Goal: Task Accomplishment & Management: Use online tool/utility

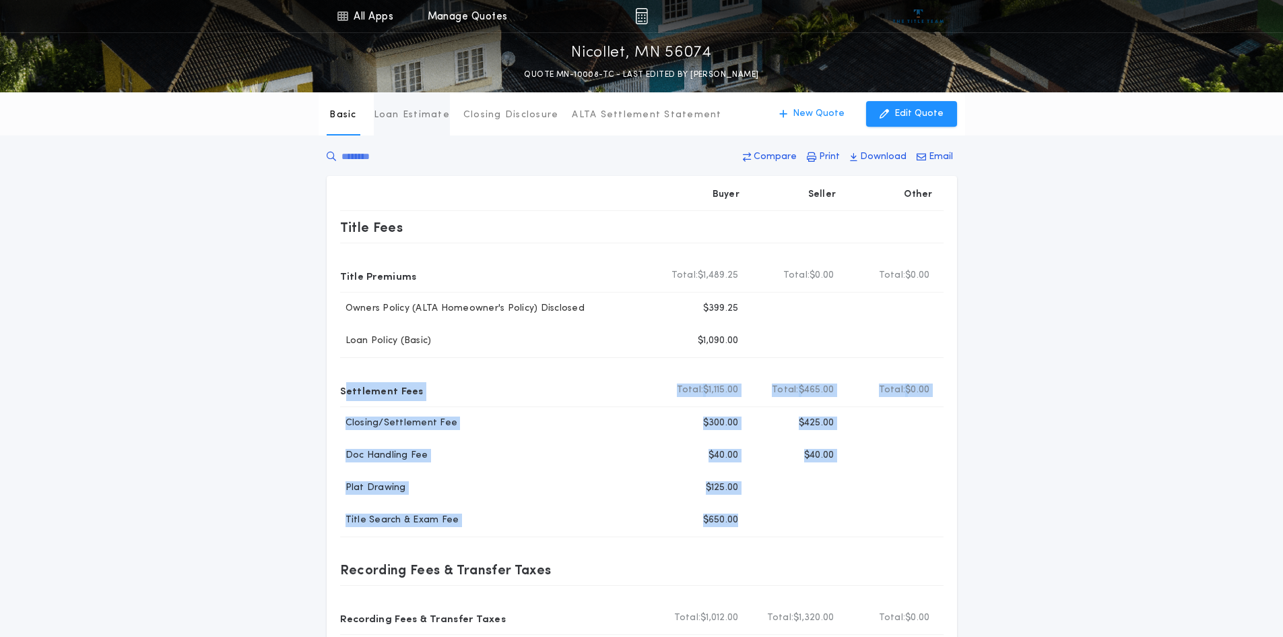
click at [431, 118] on p "Loan Estimate" at bounding box center [412, 114] width 76 height 13
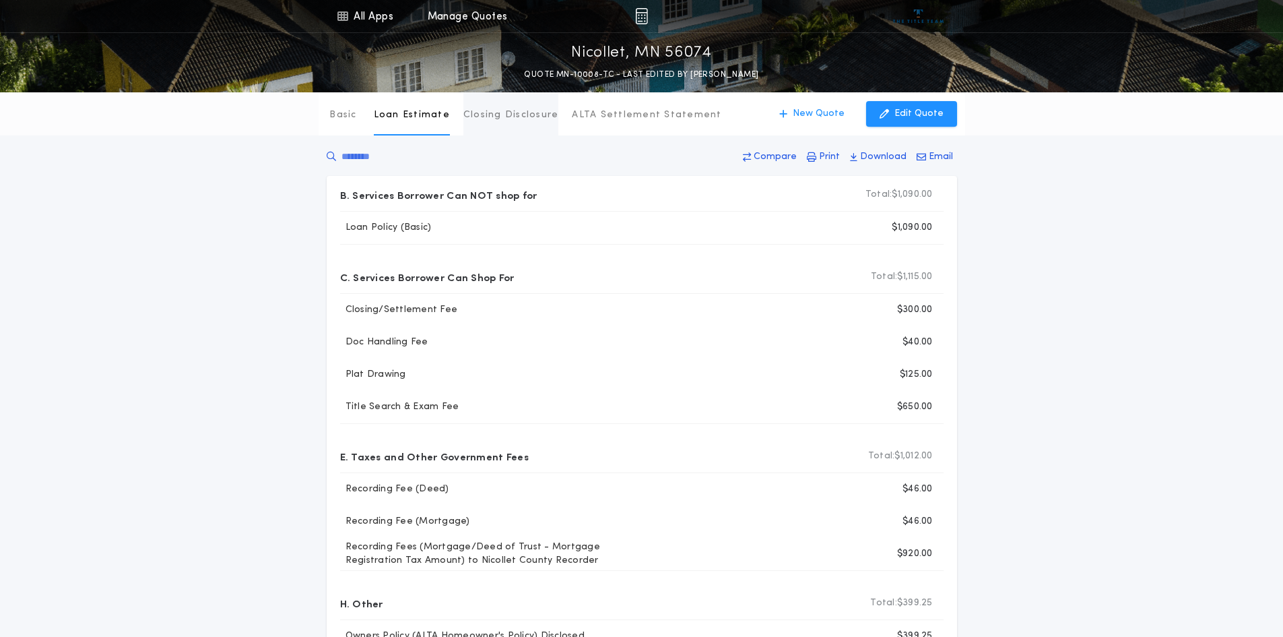
click at [484, 119] on p "Closing Disclosure" at bounding box center [512, 114] width 96 height 13
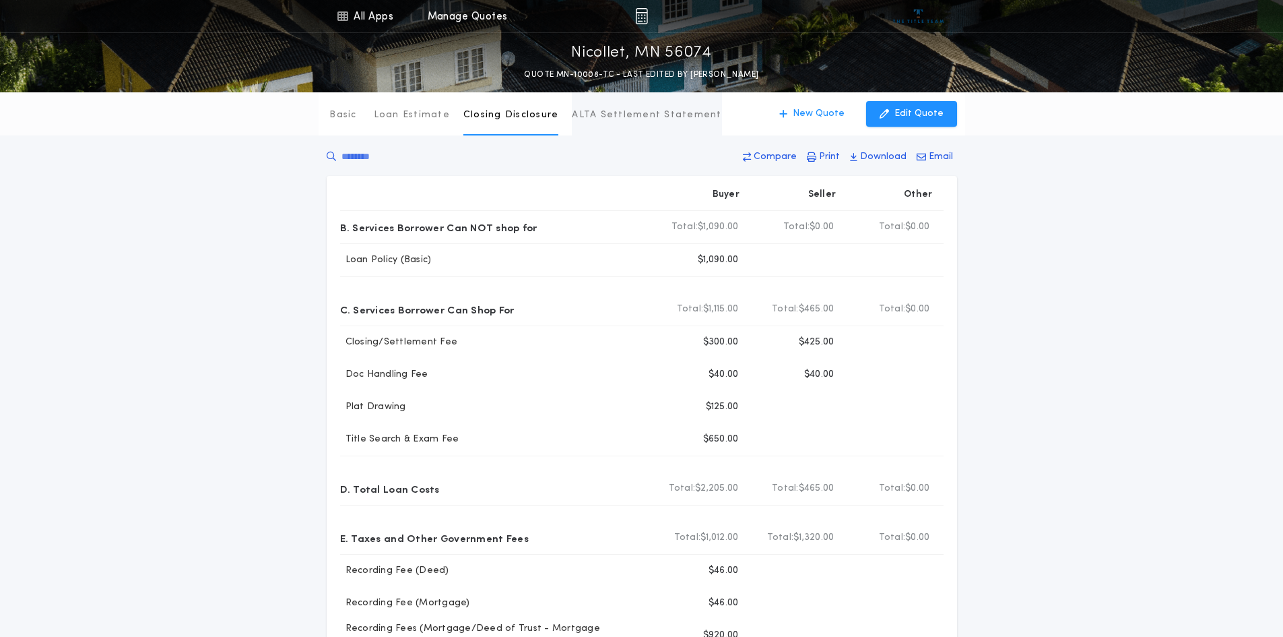
click at [596, 117] on p "ALTA Settlement Statement" at bounding box center [647, 114] width 150 height 13
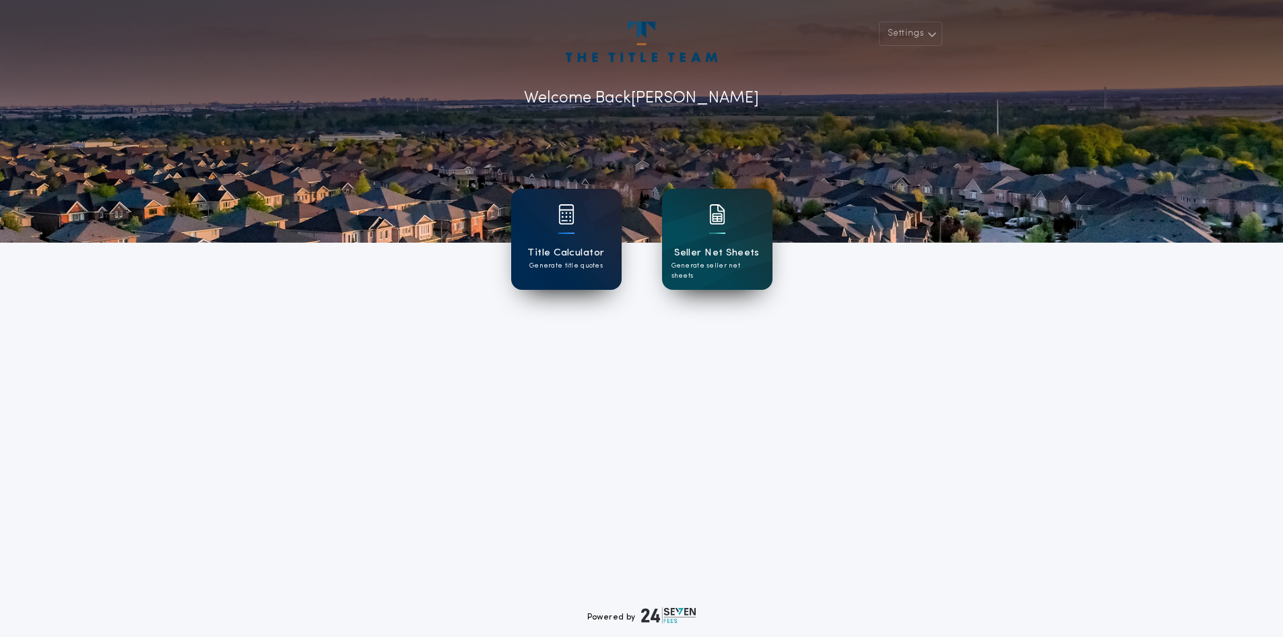
click at [574, 249] on h1 "Title Calculator" at bounding box center [566, 252] width 77 height 15
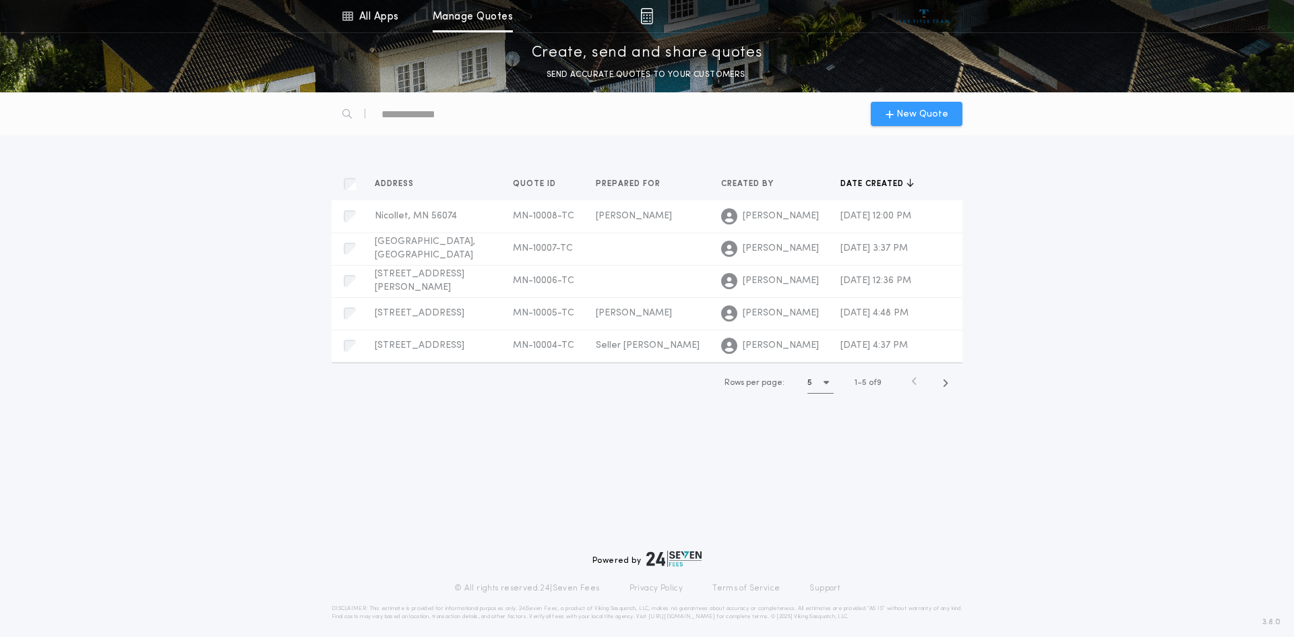
click at [923, 117] on span "New Quote" at bounding box center [922, 114] width 52 height 14
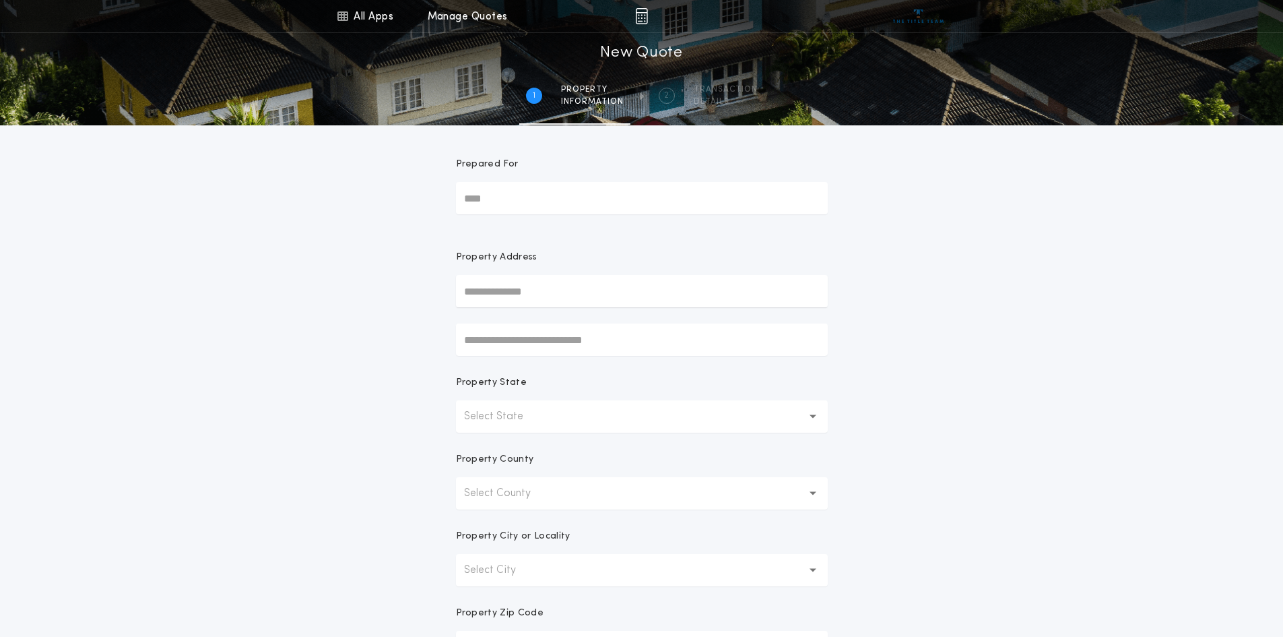
click at [484, 202] on input "Prepared For" at bounding box center [642, 198] width 372 height 32
type input "**********"
click at [543, 418] on button "Select State" at bounding box center [642, 416] width 372 height 32
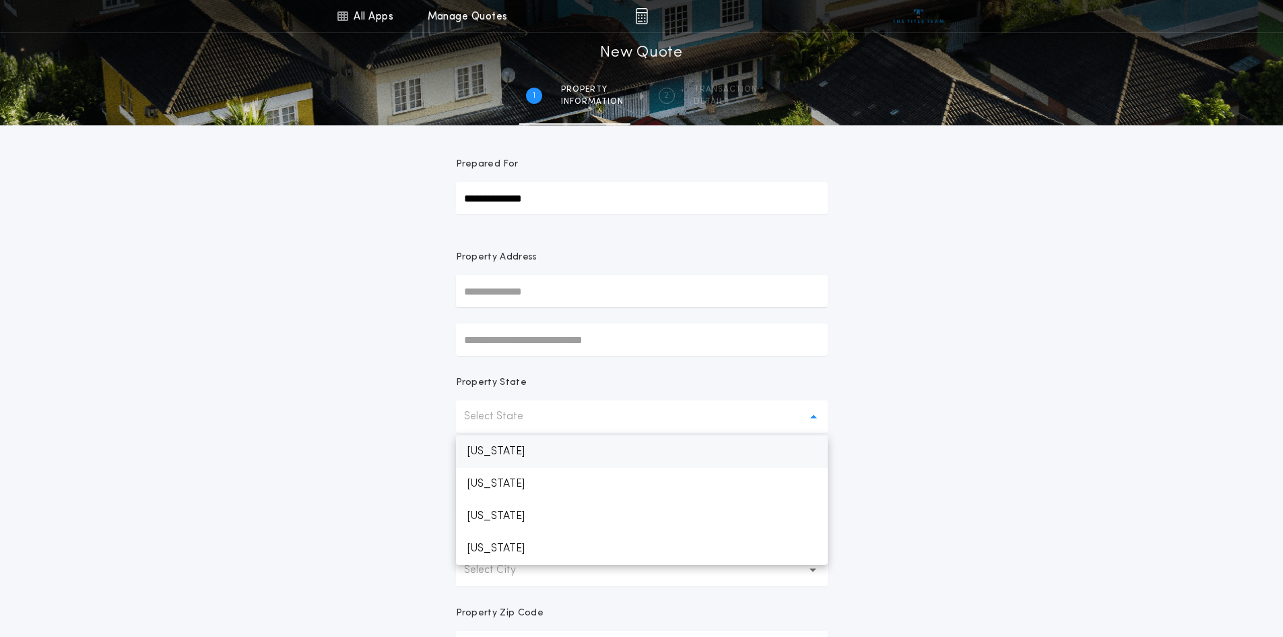
click at [519, 448] on p "[US_STATE]" at bounding box center [642, 451] width 372 height 32
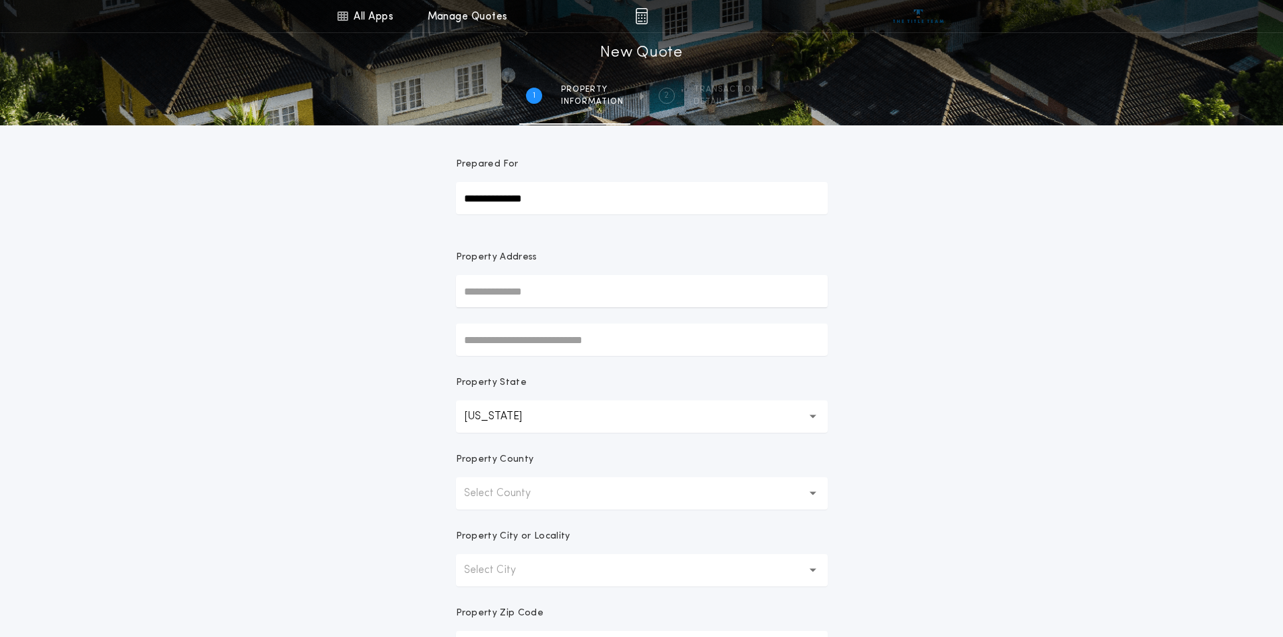
click at [542, 496] on p "Select County" at bounding box center [508, 493] width 88 height 16
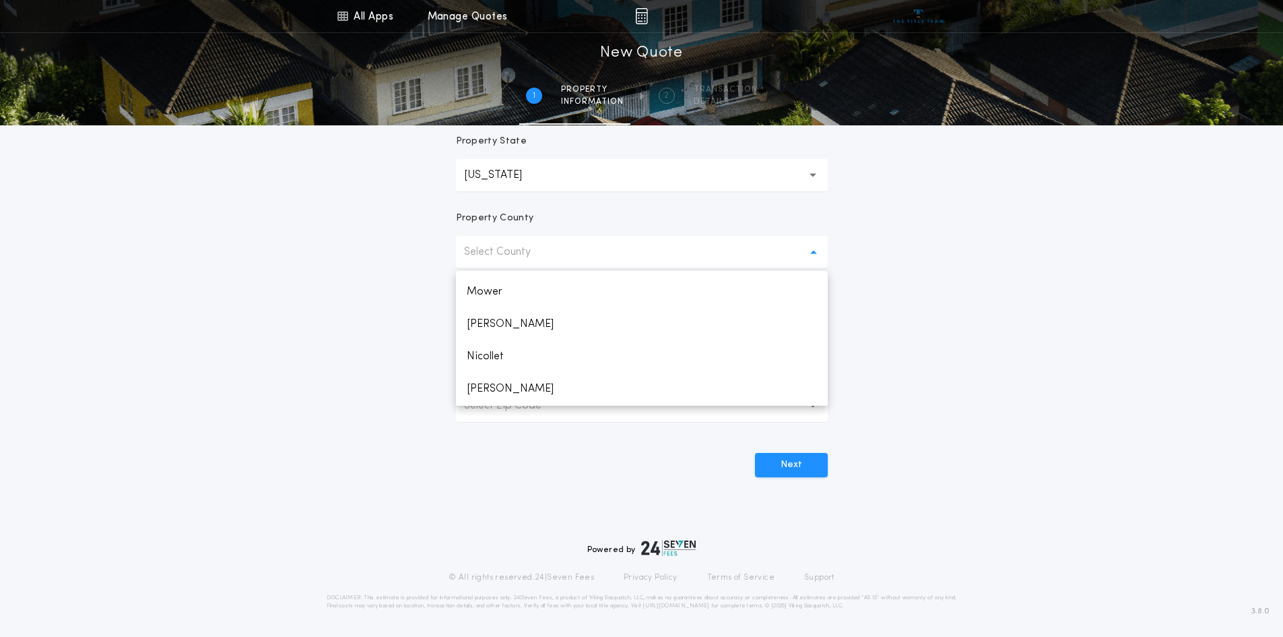
scroll to position [1550, 0]
click at [491, 382] on p "Nicollet" at bounding box center [642, 387] width 372 height 32
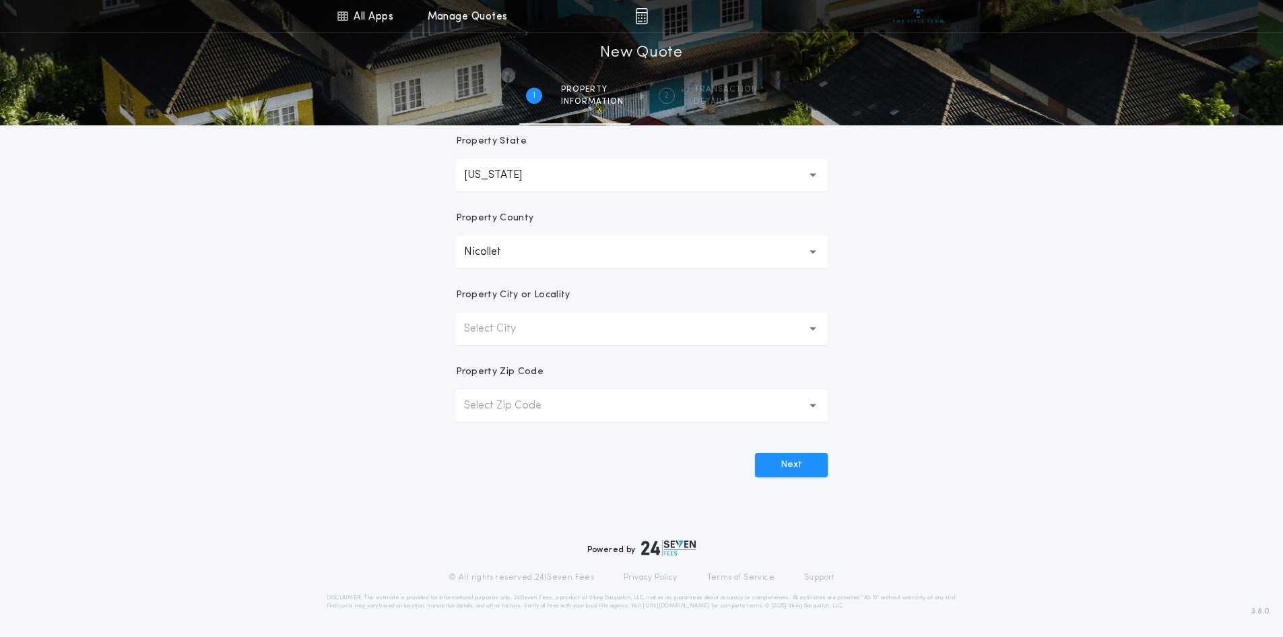
click at [521, 402] on p "Select Zip Code" at bounding box center [513, 405] width 99 height 16
click at [563, 329] on button "Select City" at bounding box center [642, 329] width 372 height 32
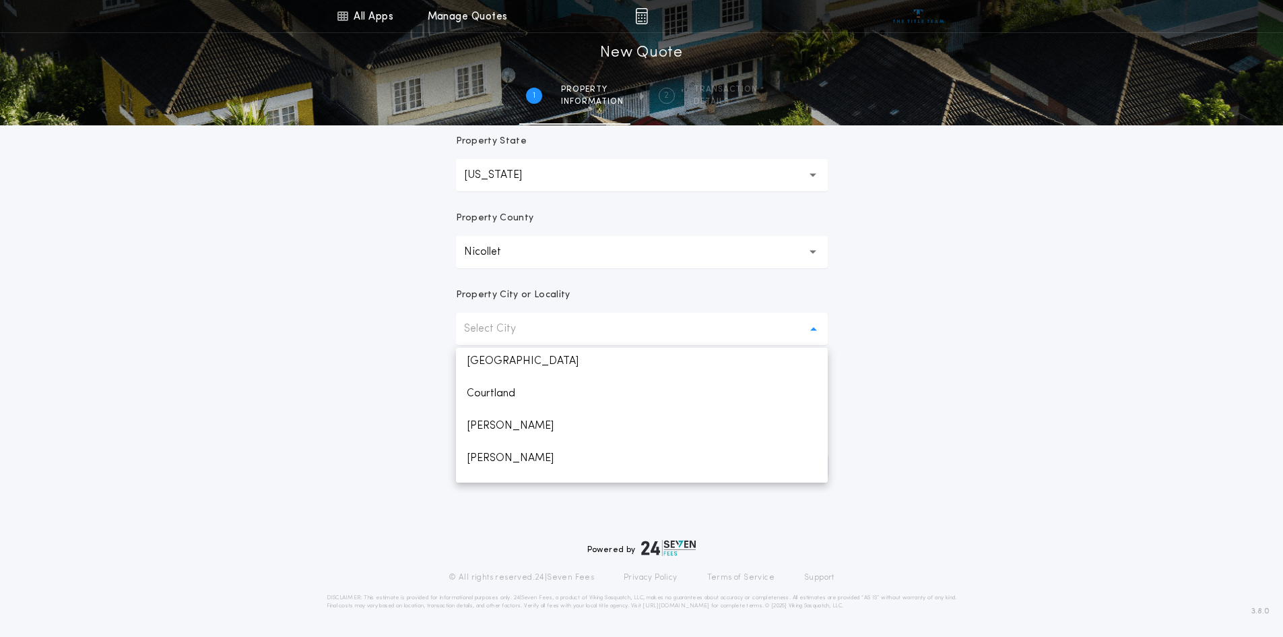
scroll to position [0, 0]
click at [971, 436] on div "**********" at bounding box center [641, 144] width 1283 height 770
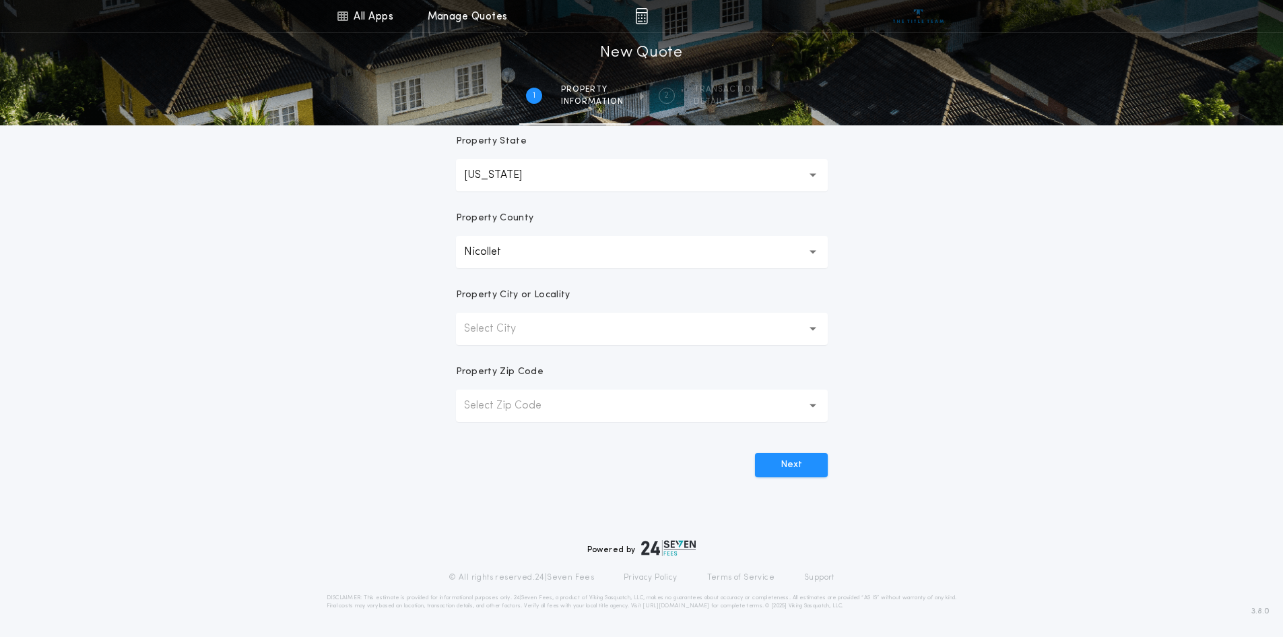
click at [665, 415] on button "Select Zip Code" at bounding box center [642, 405] width 372 height 32
click at [813, 407] on icon "button" at bounding box center [813, 405] width 7 height 3
click at [586, 407] on button "Select Zip Code" at bounding box center [642, 405] width 372 height 32
click at [802, 470] on button "Next" at bounding box center [791, 465] width 73 height 24
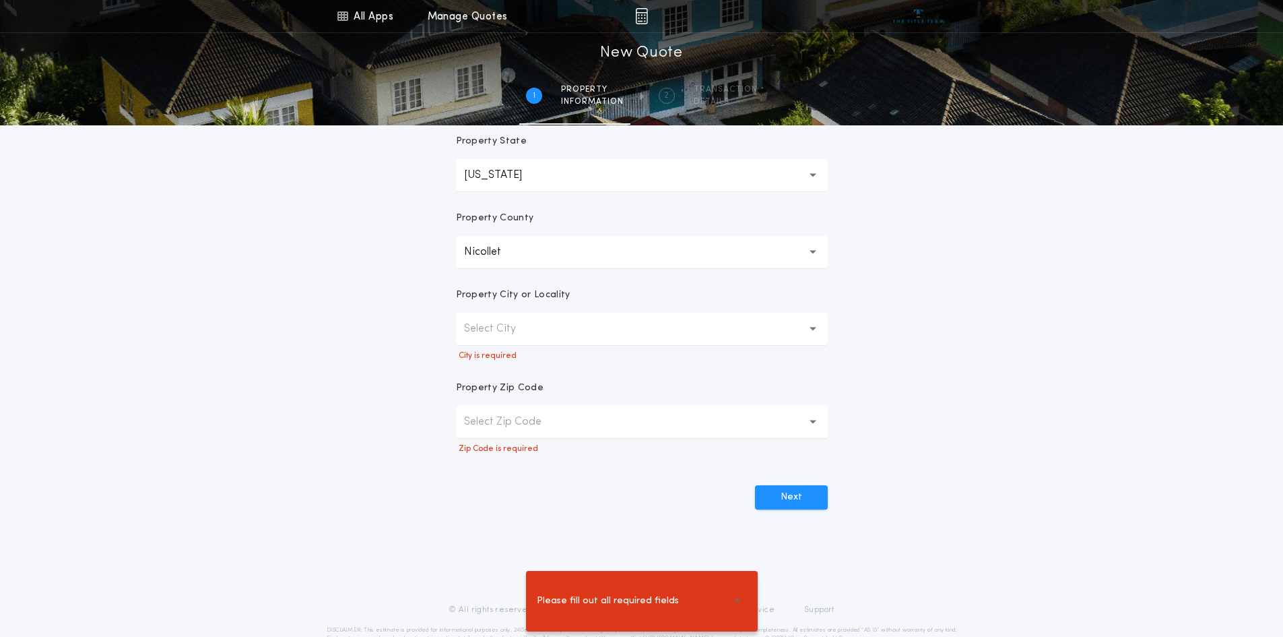
click at [567, 337] on button "Select City" at bounding box center [642, 329] width 372 height 32
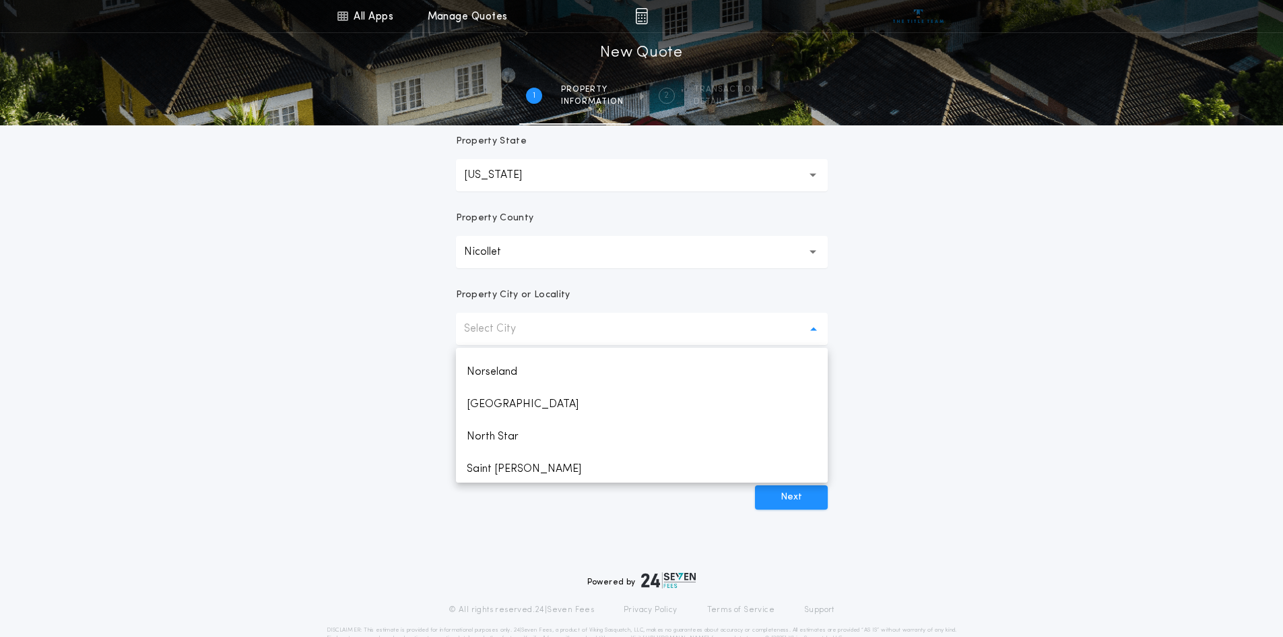
scroll to position [216, 0]
click at [488, 407] on p "Nicollet" at bounding box center [642, 407] width 372 height 32
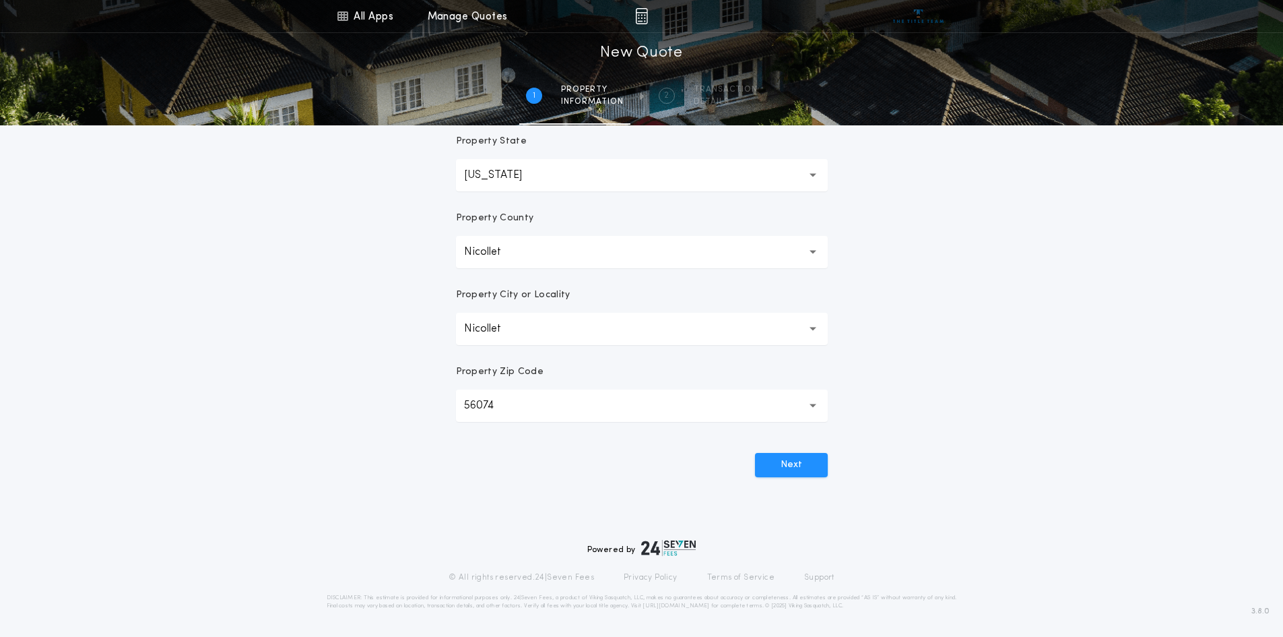
click at [503, 407] on p "56074" at bounding box center [489, 405] width 51 height 16
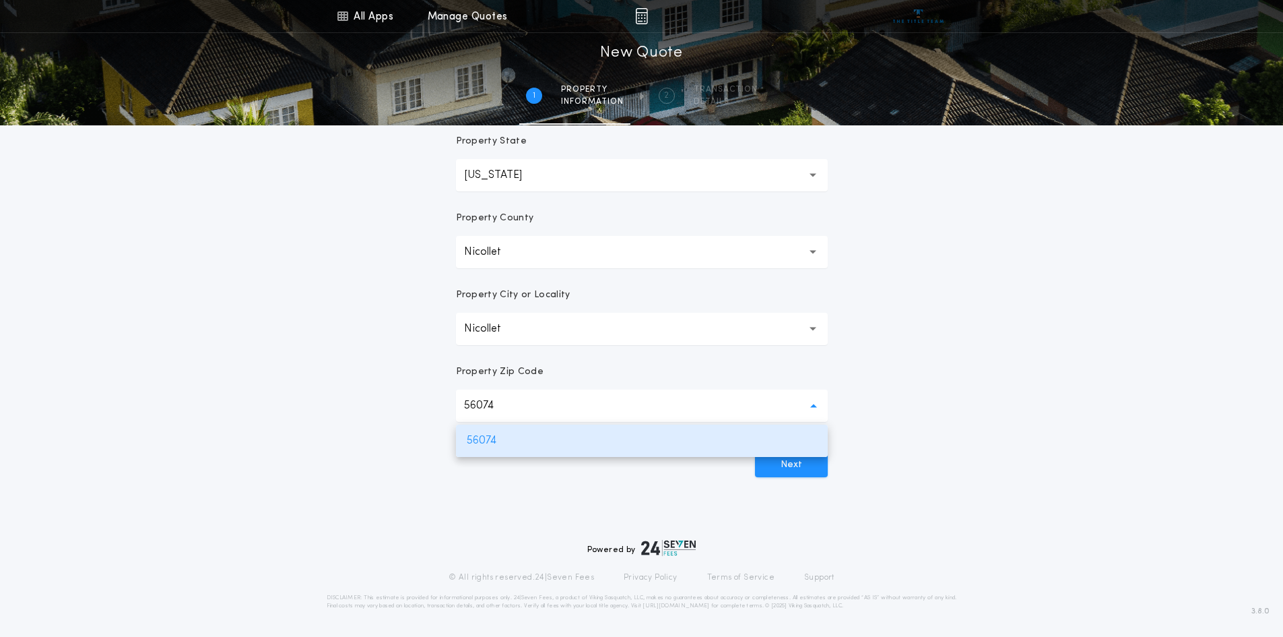
click at [492, 405] on p "56074" at bounding box center [489, 405] width 51 height 16
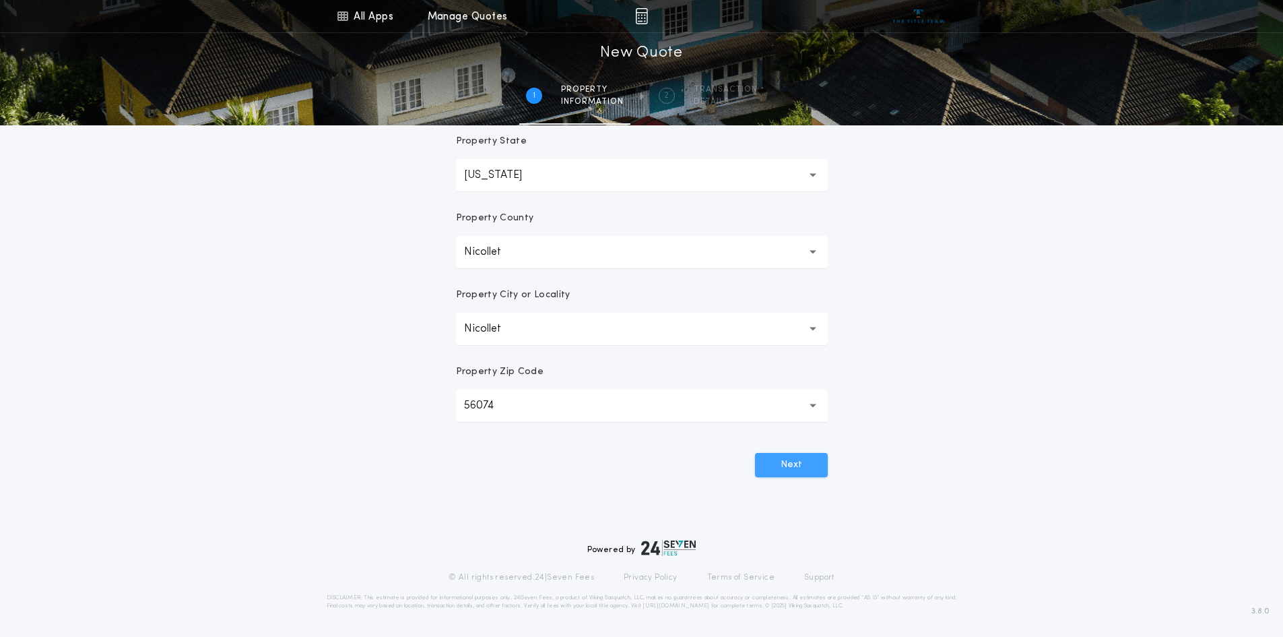
click at [806, 466] on button "Next" at bounding box center [791, 465] width 73 height 24
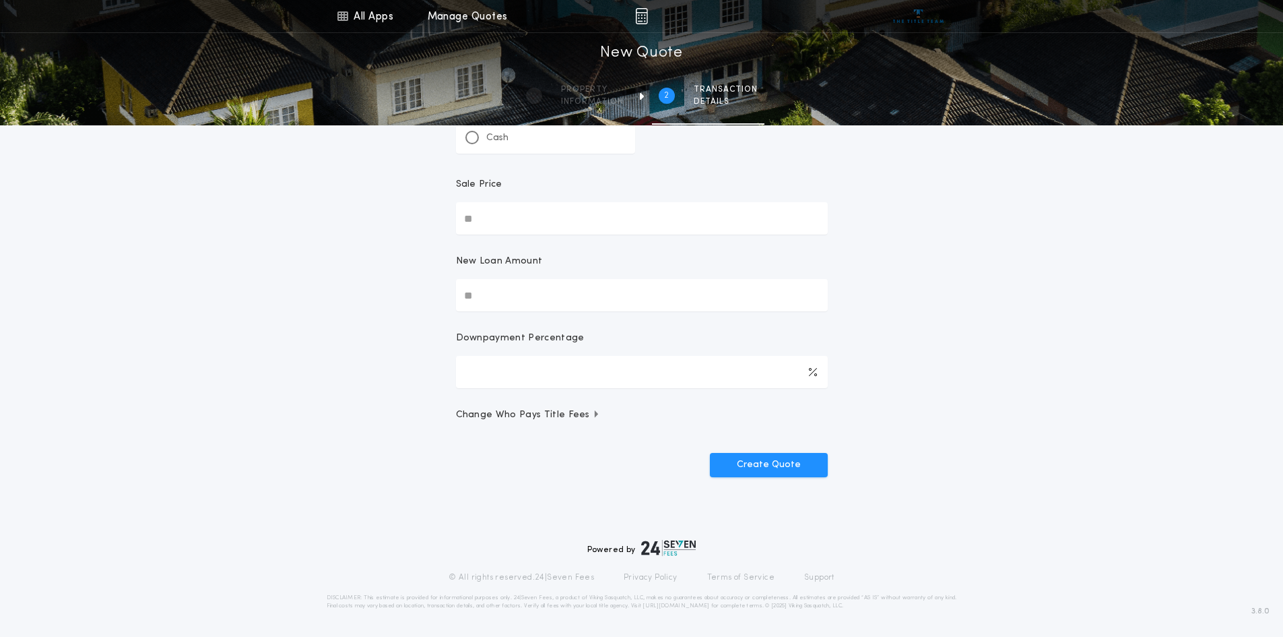
scroll to position [0, 0]
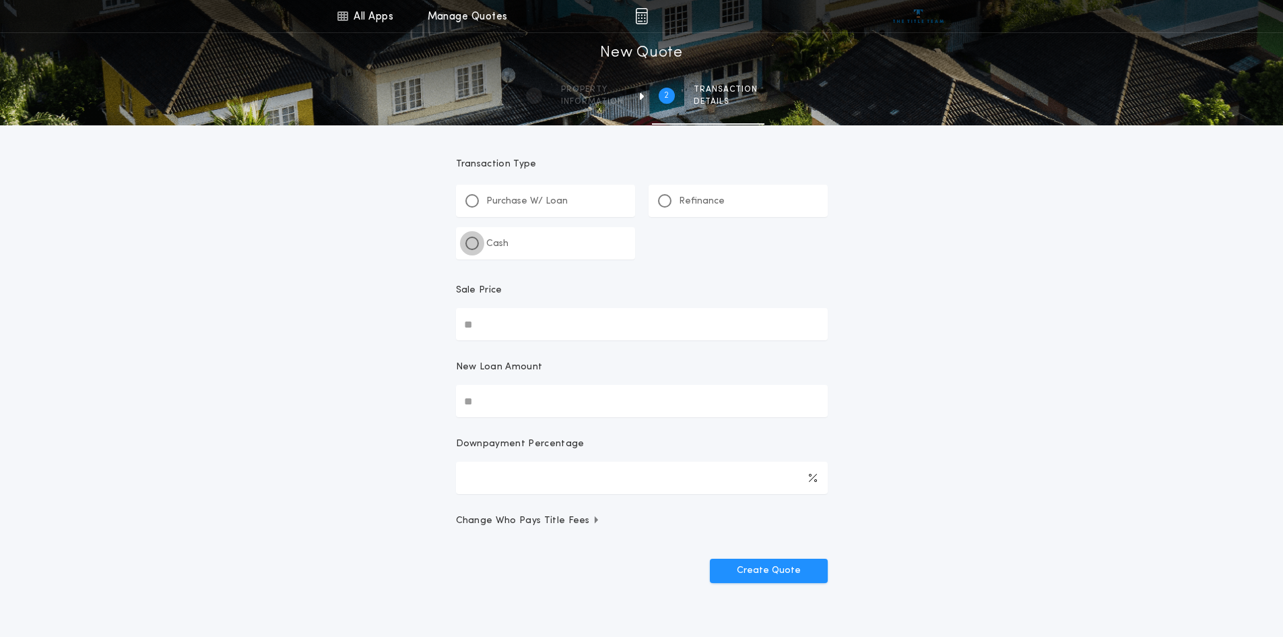
click at [474, 243] on div at bounding box center [472, 243] width 7 height 7
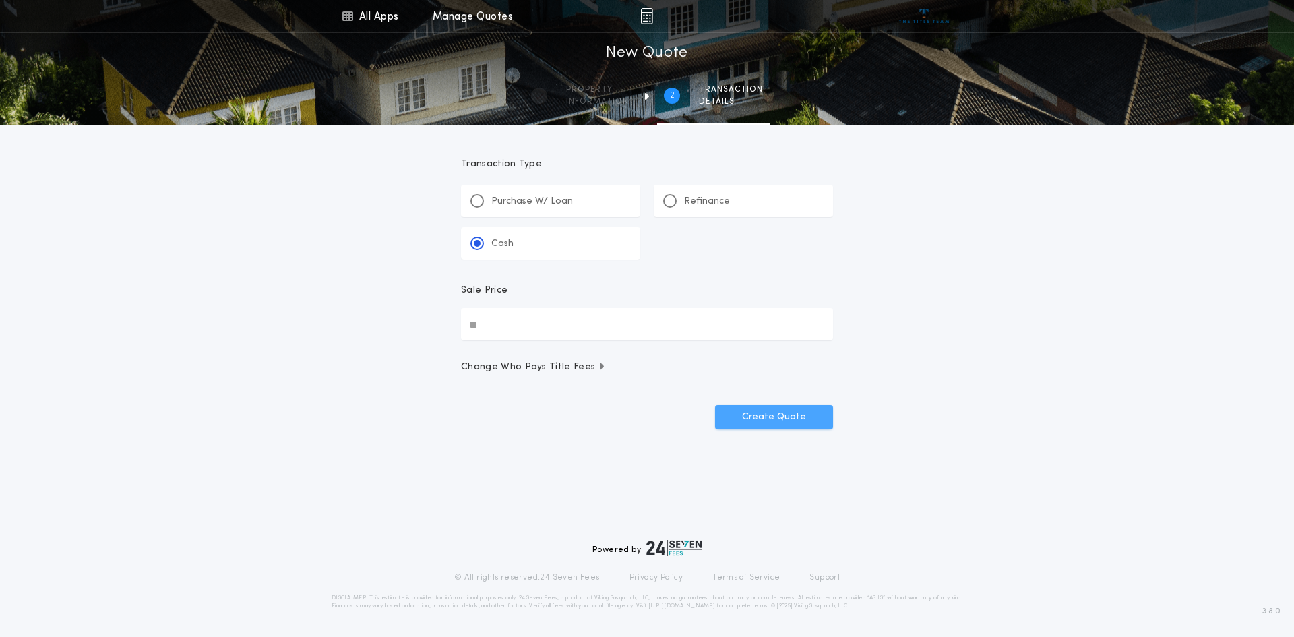
click at [777, 418] on button "Create Quote" at bounding box center [774, 417] width 118 height 24
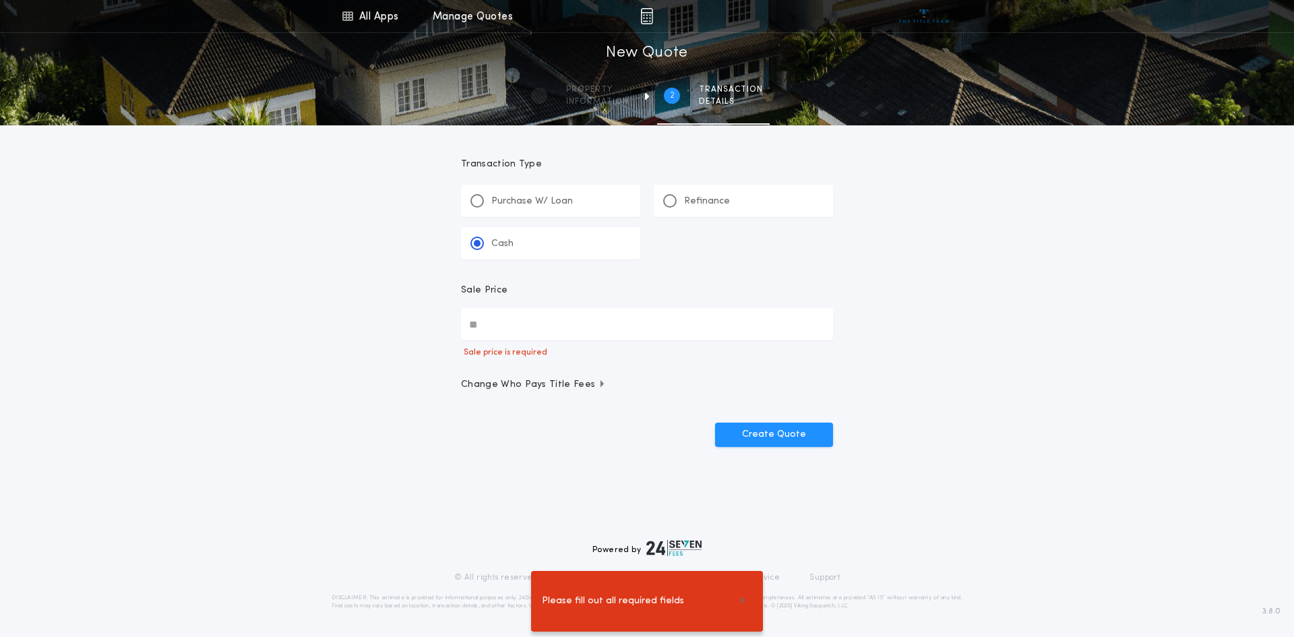
drag, startPoint x: 492, startPoint y: 327, endPoint x: 461, endPoint y: 319, distance: 32.0
click at [461, 319] on input "Sale Price" at bounding box center [647, 324] width 372 height 32
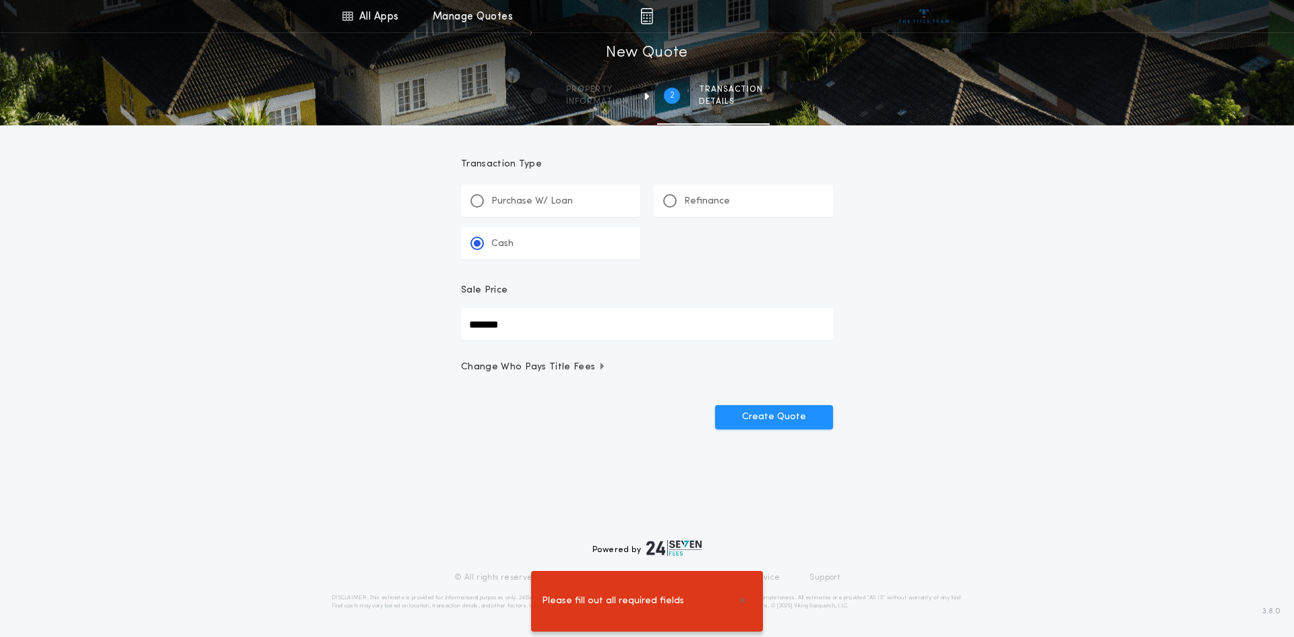
type input "*******"
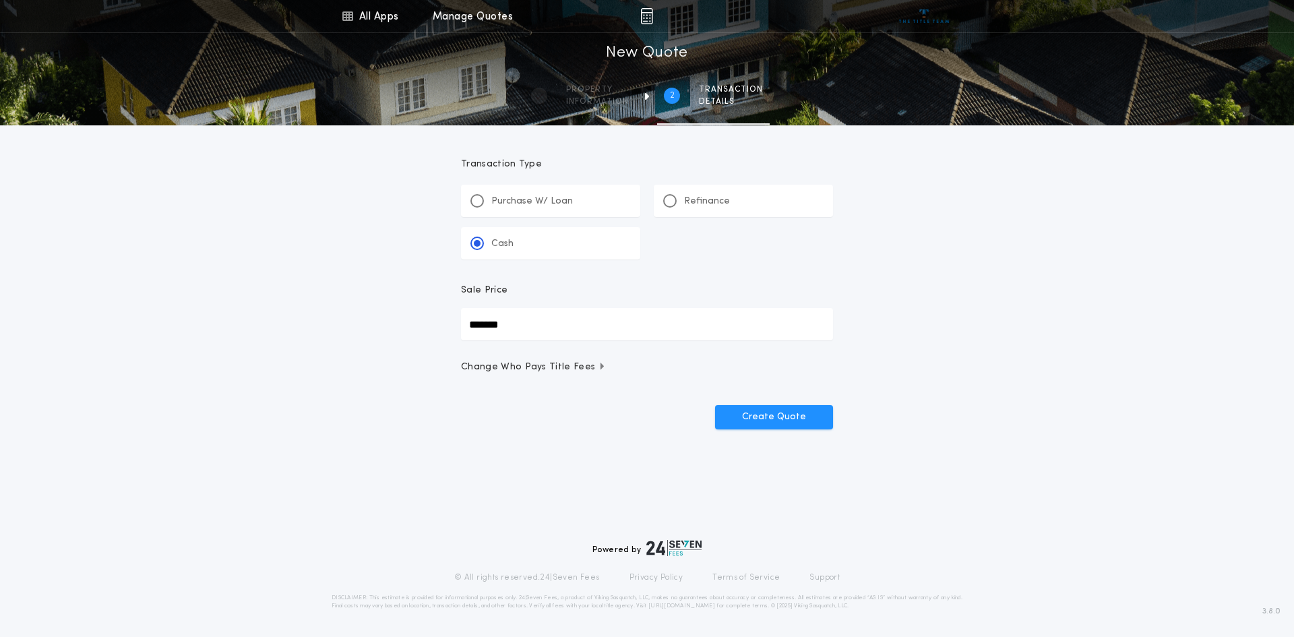
click at [477, 326] on input "*******" at bounding box center [647, 324] width 372 height 32
drag, startPoint x: 531, startPoint y: 327, endPoint x: 450, endPoint y: 333, distance: 81.1
click at [450, 333] on form "Transaction Type **** Purchase W/ Loan Refinance Cash Sale Price ******** Chang…" at bounding box center [647, 277] width 404 height 304
type input "********"
click at [754, 416] on button "Create Quote" at bounding box center [774, 417] width 118 height 24
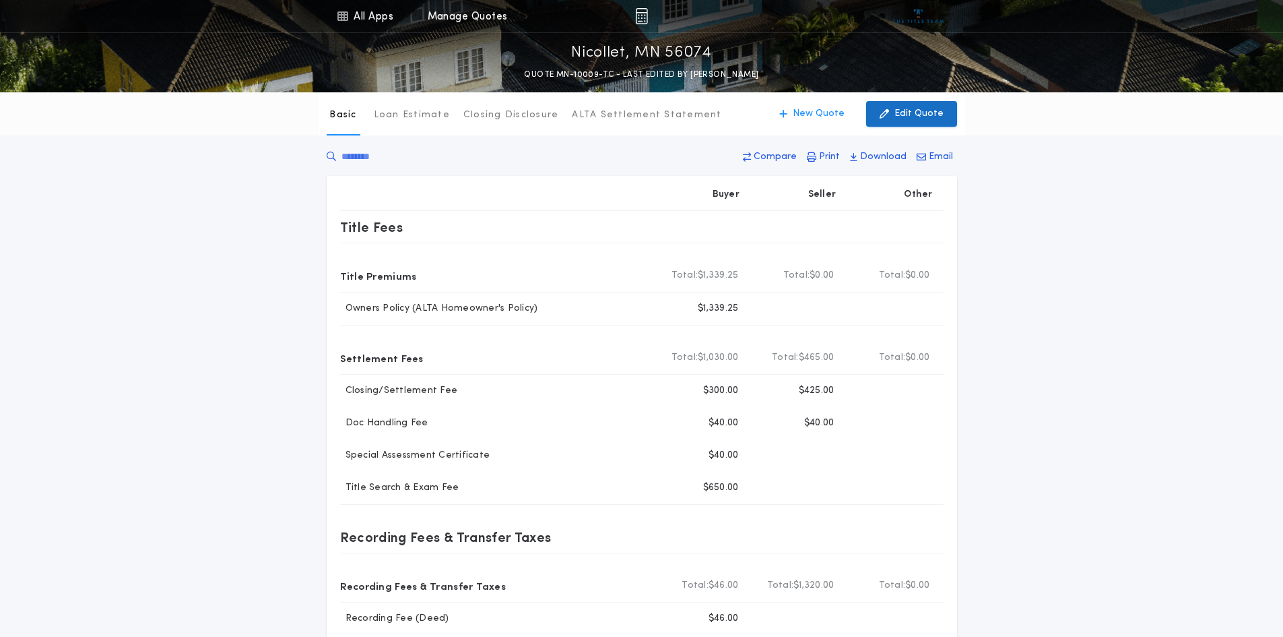
click at [929, 115] on p "Edit Quote" at bounding box center [919, 113] width 49 height 13
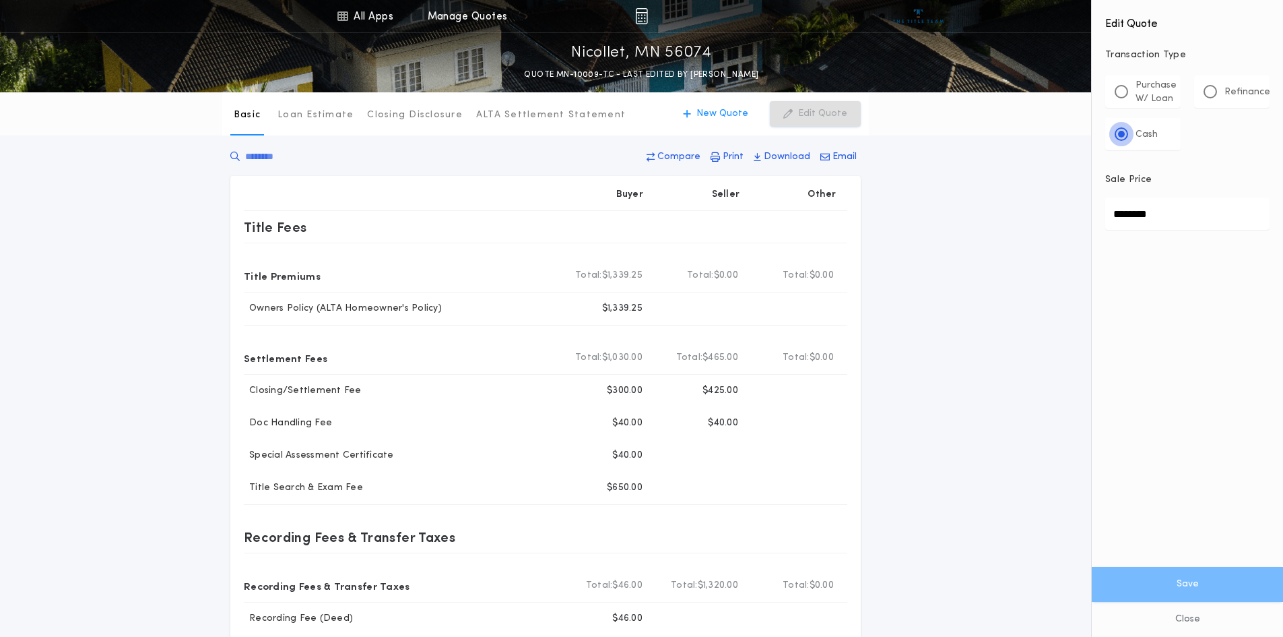
click at [1118, 132] on div at bounding box center [1121, 134] width 7 height 7
click at [1025, 217] on div "Basic Loan Estimate Closing Disclosure ALTA Settlement Statement Basic New Quot…" at bounding box center [641, 454] width 1283 height 725
click at [1186, 622] on button "Close" at bounding box center [1187, 619] width 191 height 35
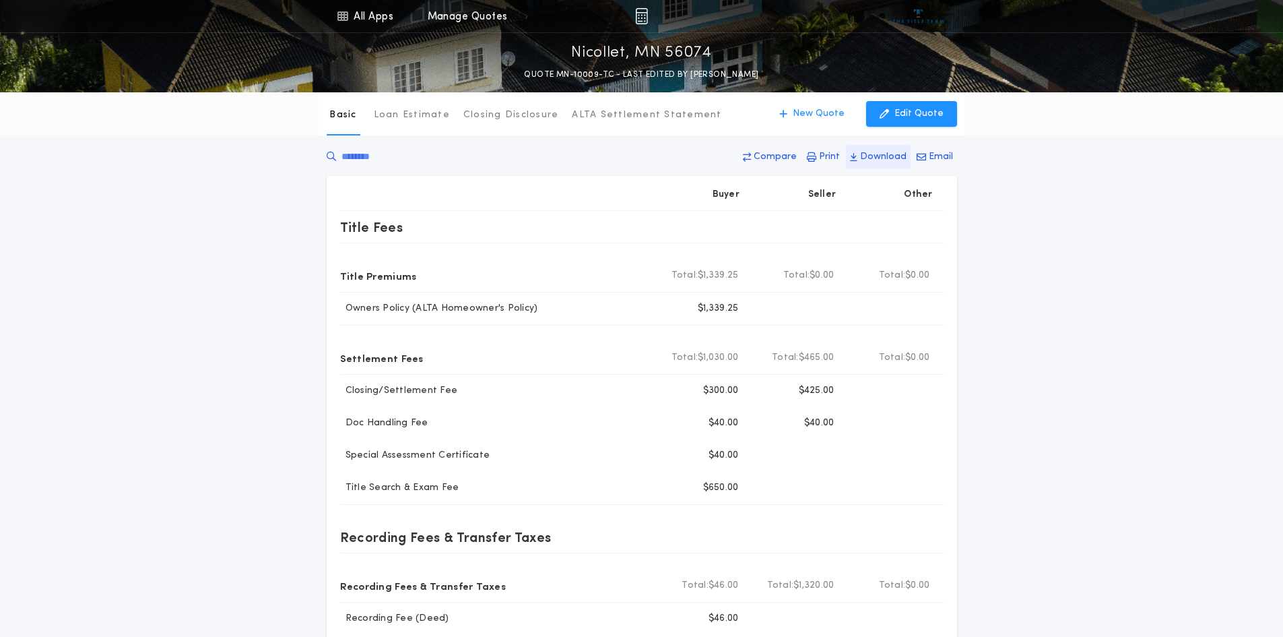
click at [876, 160] on p "Download" at bounding box center [883, 156] width 46 height 13
